Goal: Task Accomplishment & Management: Use online tool/utility

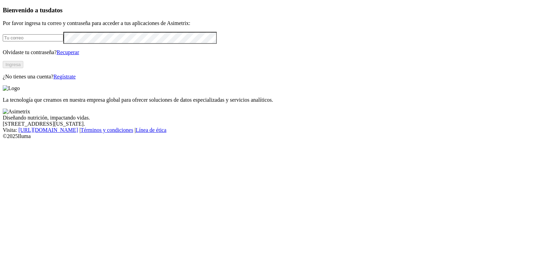
type input "[EMAIL_ADDRESS][DOMAIN_NAME]"
click at [23, 68] on button "Ingresa" at bounding box center [13, 64] width 21 height 7
